Goal: Task Accomplishment & Management: Use online tool/utility

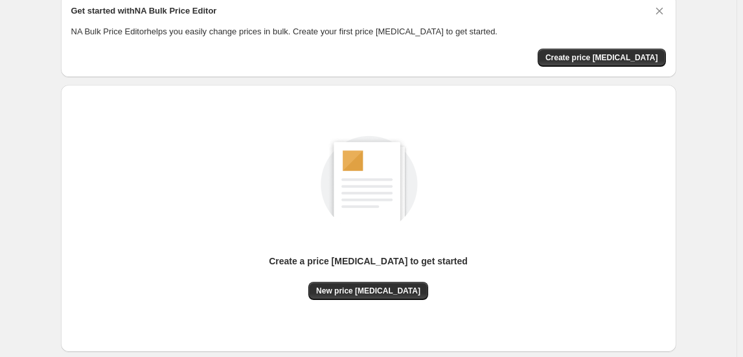
scroll to position [128, 0]
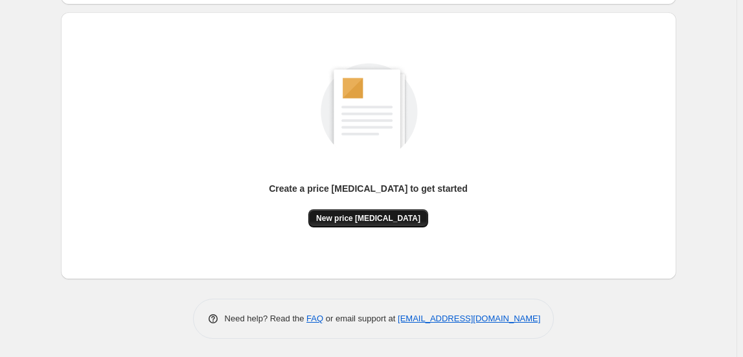
click at [385, 210] on button "New price change job" at bounding box center [368, 218] width 120 height 18
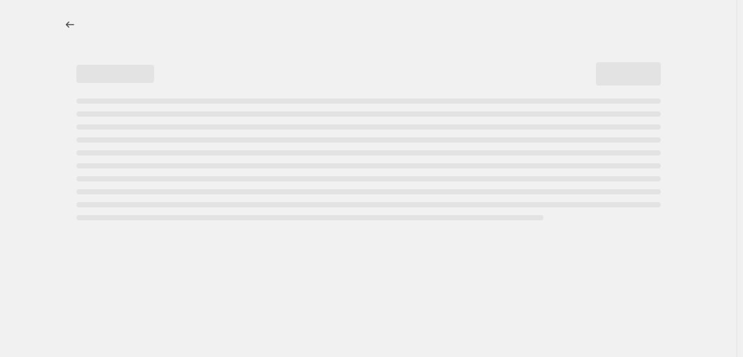
select select "percentage"
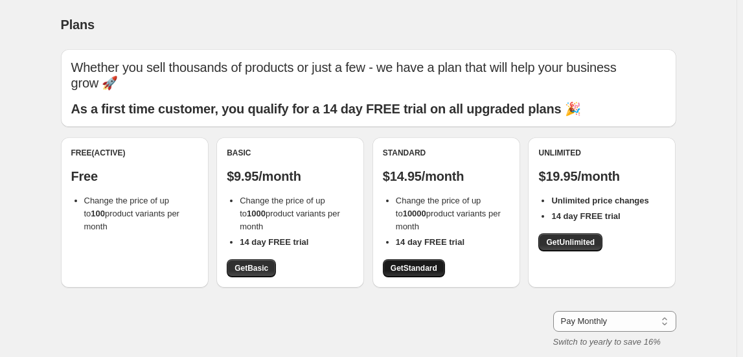
click at [407, 270] on span "Get Standard" at bounding box center [414, 268] width 47 height 10
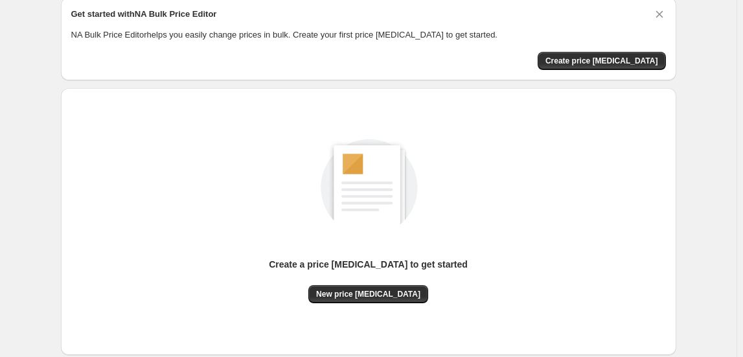
scroll to position [58, 0]
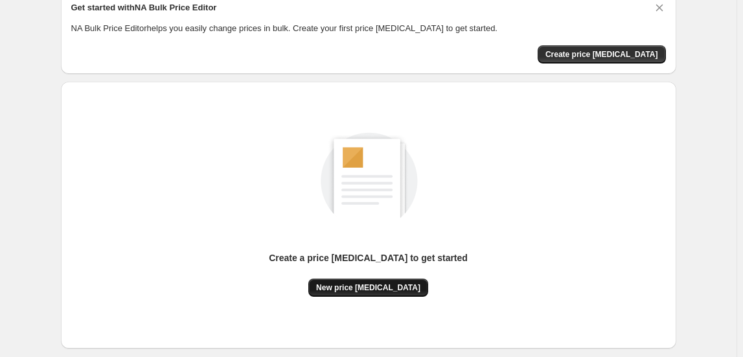
click at [353, 285] on span "New price [MEDICAL_DATA]" at bounding box center [368, 287] width 104 height 10
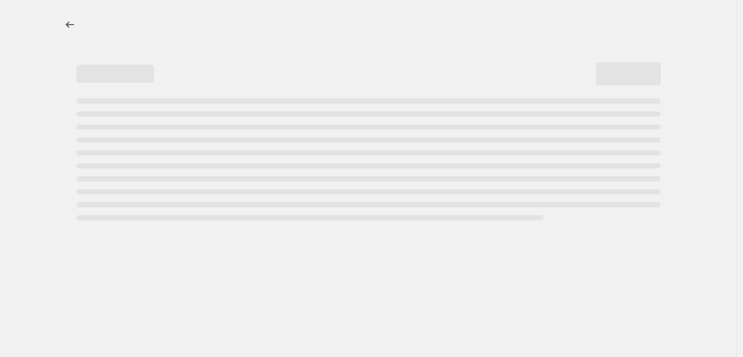
select select "percentage"
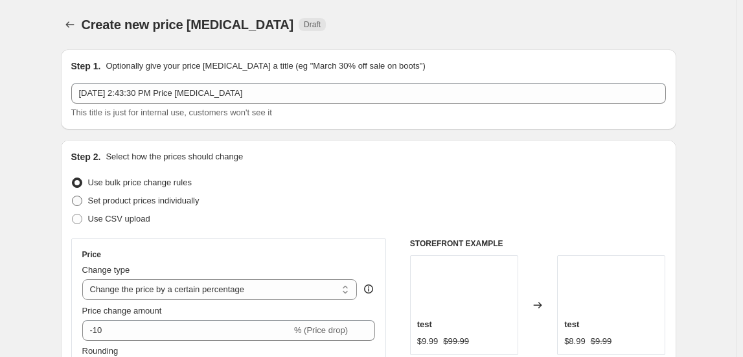
click at [150, 202] on span "Set product prices individually" at bounding box center [143, 201] width 111 height 10
click at [73, 196] on input "Set product prices individually" at bounding box center [72, 196] width 1 height 1
radio input "true"
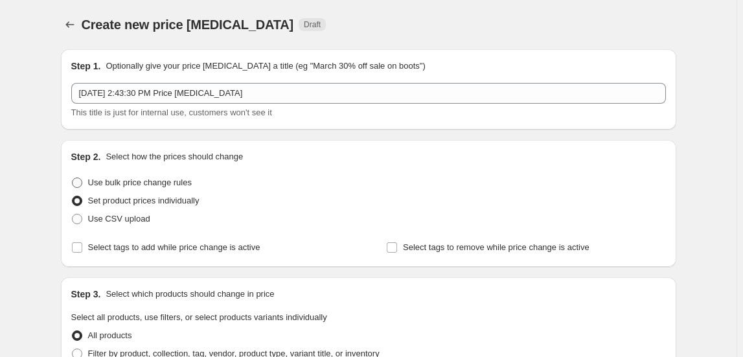
click at [133, 183] on span "Use bulk price change rules" at bounding box center [140, 182] width 104 height 10
click at [73, 178] on input "Use bulk price change rules" at bounding box center [72, 177] width 1 height 1
radio input "true"
select select "percentage"
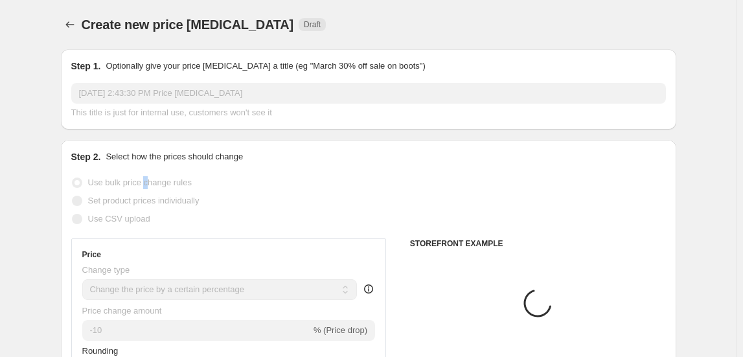
click at [148, 183] on span "Use bulk price change rules" at bounding box center [140, 182] width 104 height 10
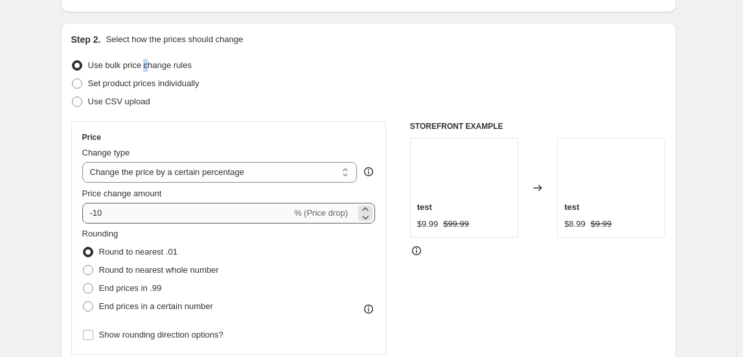
scroll to position [117, 0]
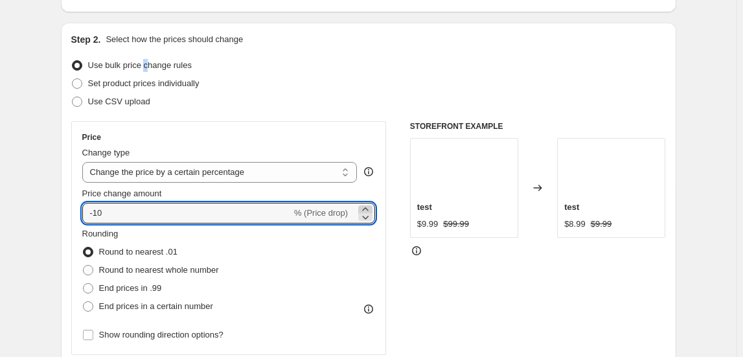
click at [372, 204] on icon at bounding box center [365, 209] width 13 height 13
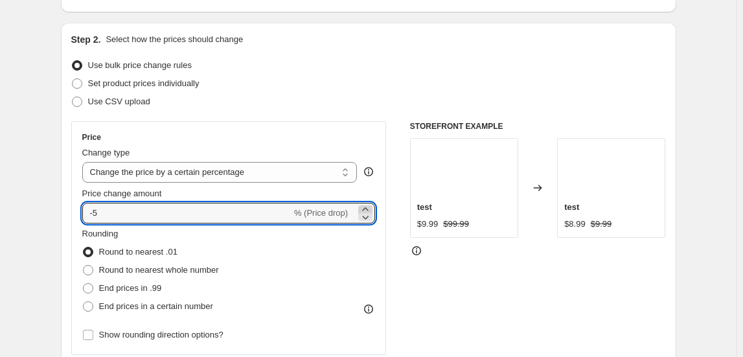
click at [372, 204] on icon at bounding box center [365, 209] width 13 height 13
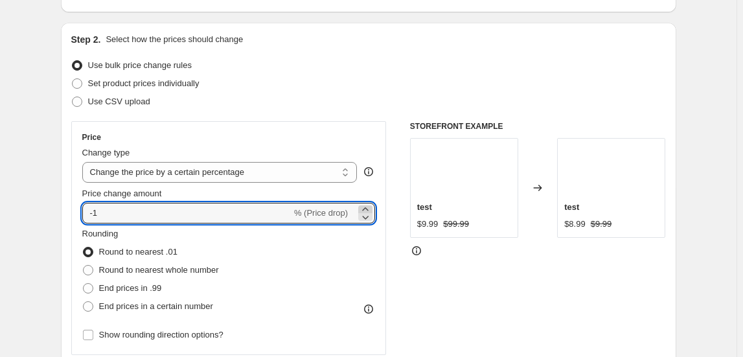
type input "0"
click at [135, 289] on span "End prices in .99" at bounding box center [130, 288] width 63 height 10
click at [84, 284] on input "End prices in .99" at bounding box center [83, 283] width 1 height 1
radio input "true"
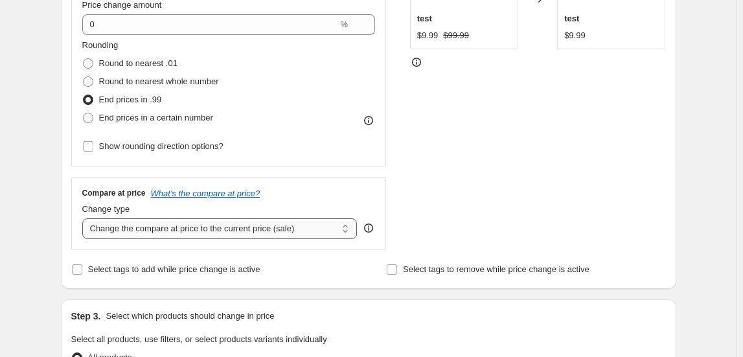
scroll to position [471, 0]
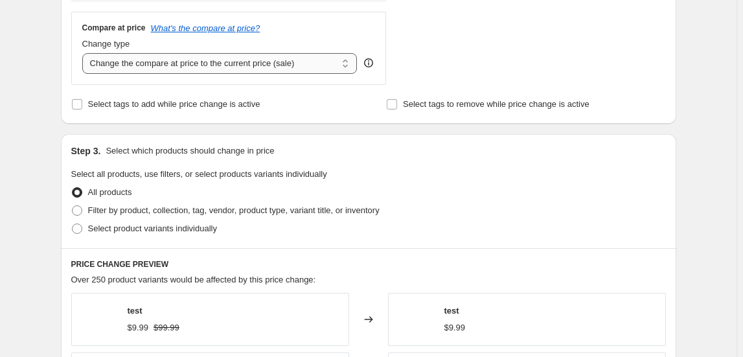
drag, startPoint x: 200, startPoint y: 60, endPoint x: 195, endPoint y: 68, distance: 9.9
click at [201, 60] on select "Change the compare at price to the current price (sale) Change the compare at p…" at bounding box center [219, 63] width 275 height 21
select select "remove"
click at [84, 53] on select "Change the compare at price to the current price (sale) Change the compare at p…" at bounding box center [219, 63] width 275 height 21
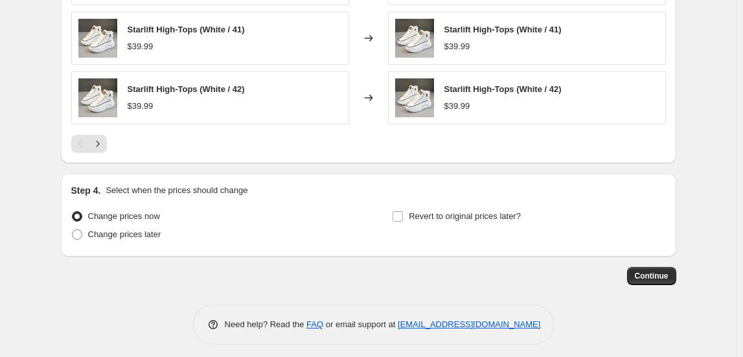
scroll to position [935, 0]
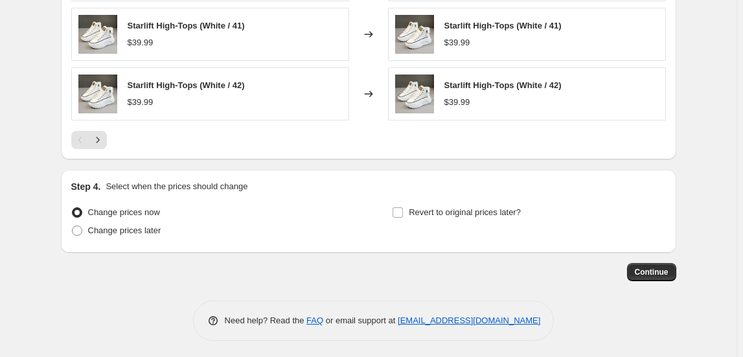
click at [632, 263] on div "Continue" at bounding box center [368, 272] width 615 height 18
click at [650, 272] on span "Continue" at bounding box center [652, 272] width 34 height 10
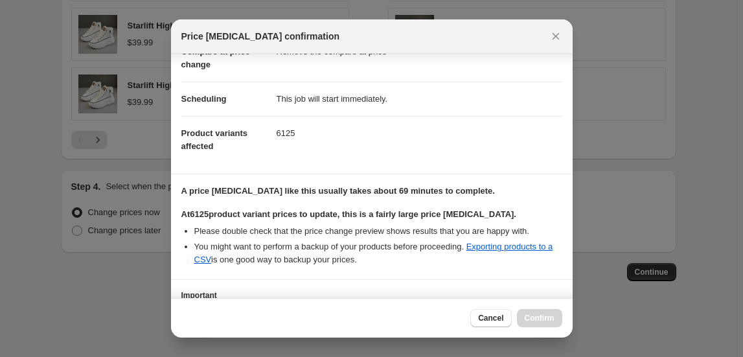
scroll to position [177, 0]
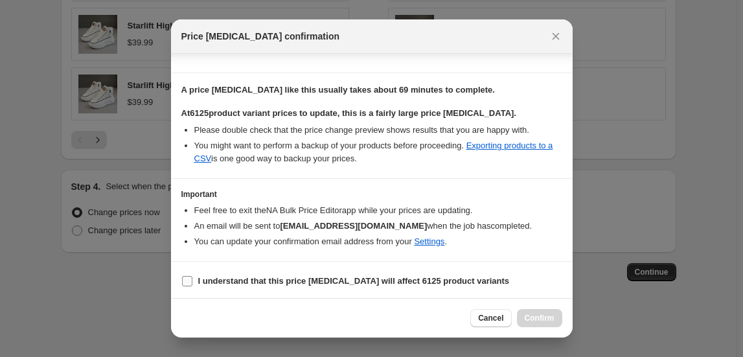
click at [297, 279] on b "I understand that this price change job will affect 6125 product variants" at bounding box center [354, 281] width 312 height 10
click at [192, 279] on input "I understand that this price change job will affect 6125 product variants" at bounding box center [187, 281] width 10 height 10
checkbox input "true"
click at [535, 315] on span "Confirm" at bounding box center [540, 318] width 30 height 10
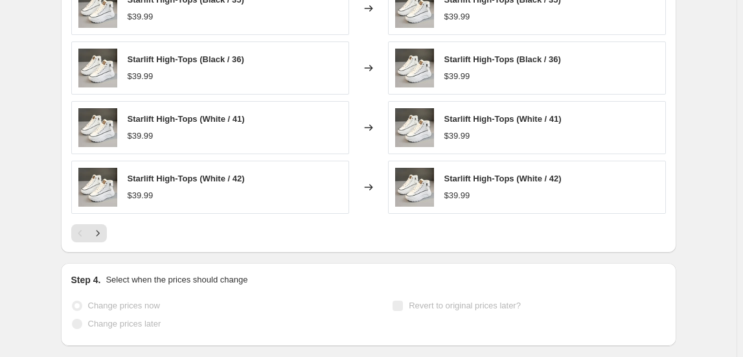
scroll to position [968, 0]
